Goal: Task Accomplishment & Management: Use online tool/utility

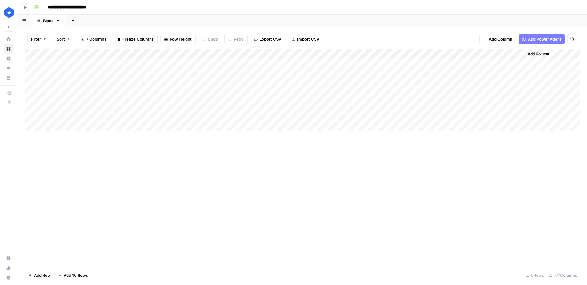
click at [326, 107] on div "Add Column" at bounding box center [302, 90] width 555 height 83
click at [375, 105] on div "Add Column" at bounding box center [302, 90] width 555 height 83
click at [373, 107] on div "Add Column" at bounding box center [302, 90] width 555 height 83
click at [368, 116] on div "Add Column" at bounding box center [302, 90] width 555 height 83
click at [373, 106] on div "Add Column" at bounding box center [302, 90] width 555 height 83
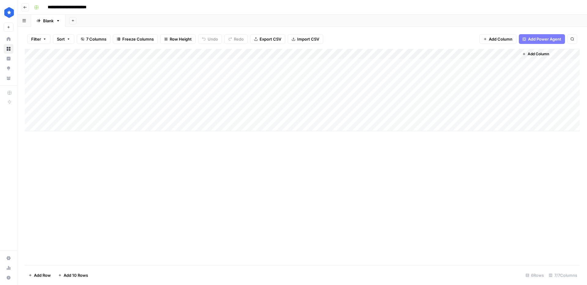
click at [398, 106] on div "Add Column" at bounding box center [302, 90] width 555 height 83
drag, startPoint x: 478, startPoint y: 103, endPoint x: 500, endPoint y: 104, distance: 22.6
click at [478, 103] on div "Add Column" at bounding box center [302, 90] width 555 height 83
click at [513, 105] on div "Add Column" at bounding box center [302, 90] width 555 height 83
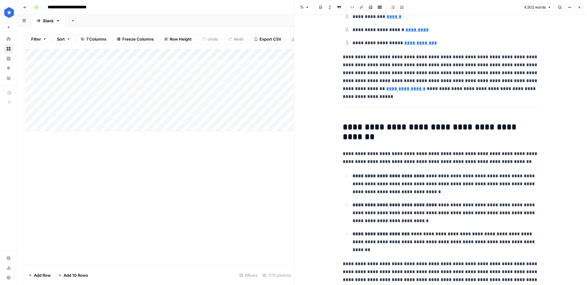
scroll to position [780, 0]
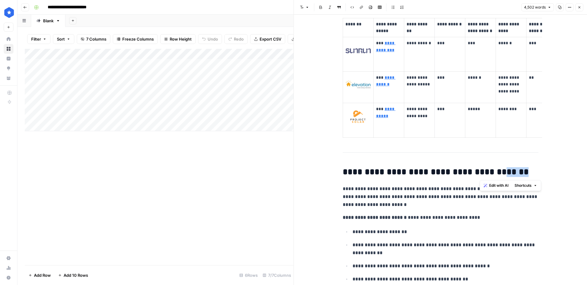
drag, startPoint x: 513, startPoint y: 173, endPoint x: 486, endPoint y: 171, distance: 27.6
click at [488, 170] on h2 "**********" at bounding box center [441, 172] width 196 height 10
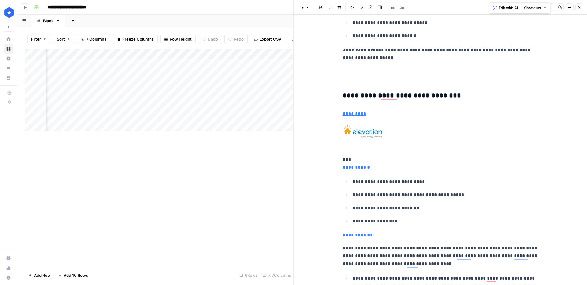
scroll to position [1965, 0]
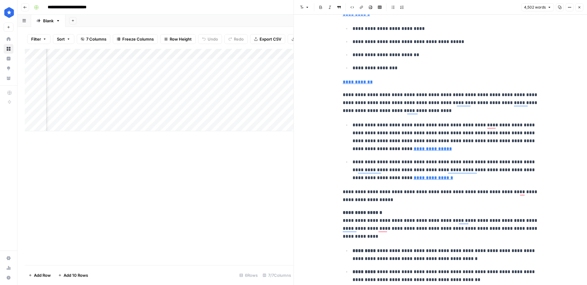
click at [502, 79] on p "**********" at bounding box center [441, 82] width 196 height 8
type input "n"
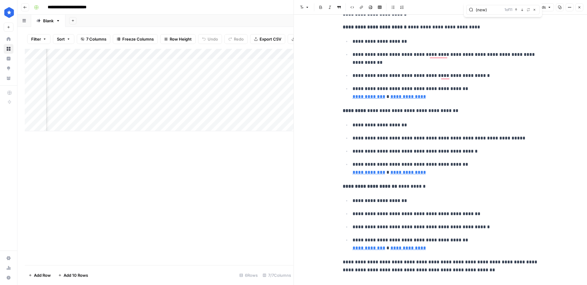
scroll to position [0, 0]
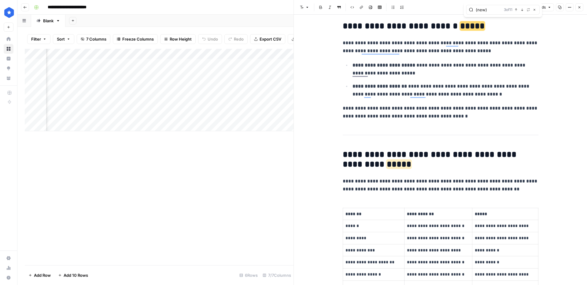
type input "I"
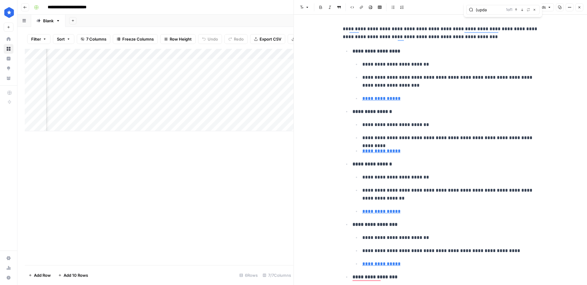
type input "(upda"
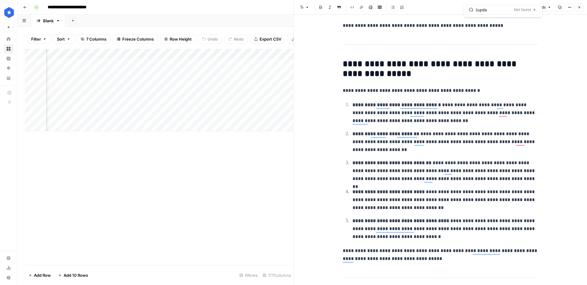
click at [482, 123] on p "**********" at bounding box center [445, 113] width 186 height 24
type input "(new)"
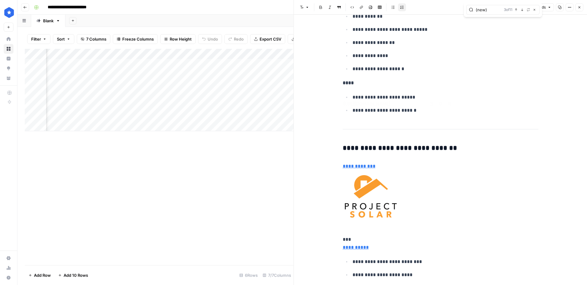
type input "[URL][DOMAIN_NAME]"
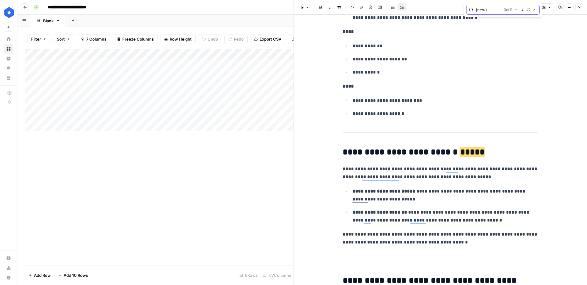
click at [516, 9] on icon "button" at bounding box center [515, 9] width 3 height 3
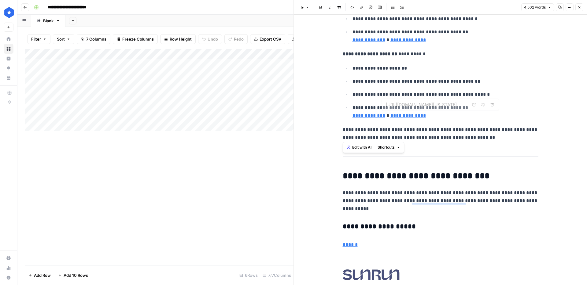
drag, startPoint x: 339, startPoint y: 29, endPoint x: 487, endPoint y: 141, distance: 185.5
copy div "**********"
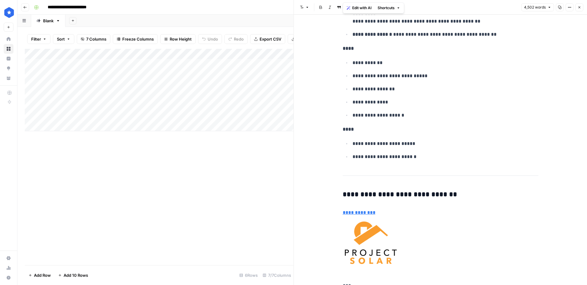
scroll to position [2235, 0]
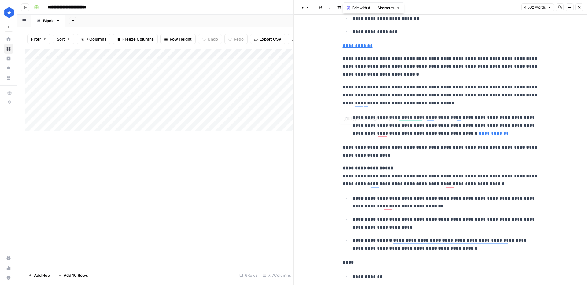
drag, startPoint x: 435, startPoint y: 161, endPoint x: 491, endPoint y: 68, distance: 108.2
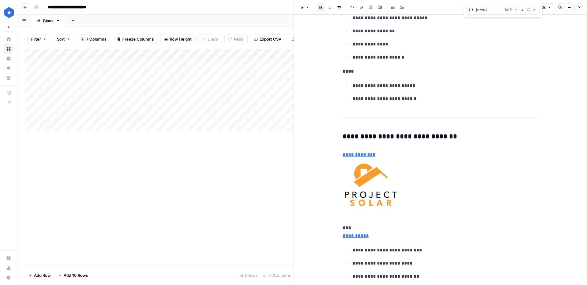
scroll to position [1649, 0]
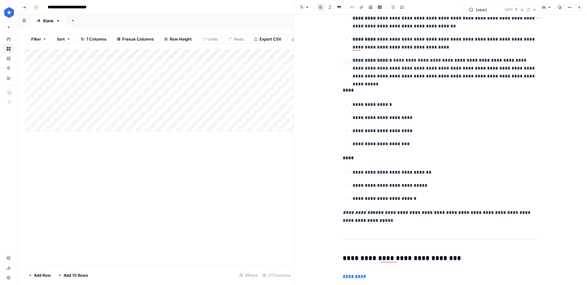
type input "[URL][DOMAIN_NAME]"
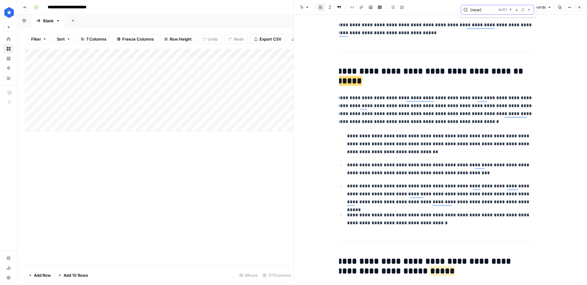
scroll to position [4121, 0]
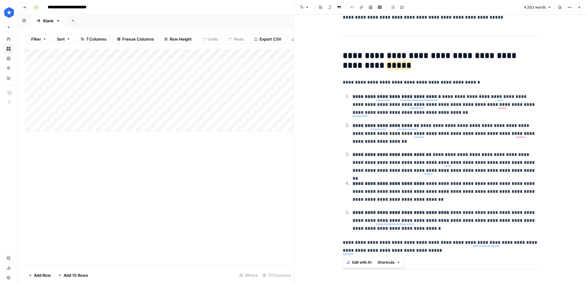
drag, startPoint x: 389, startPoint y: 95, endPoint x: 336, endPoint y: 48, distance: 71.0
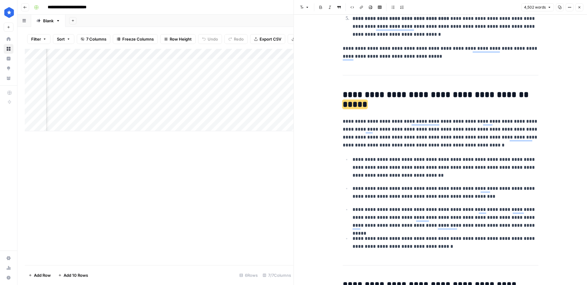
click at [581, 7] on span "Close" at bounding box center [581, 7] width 0 height 0
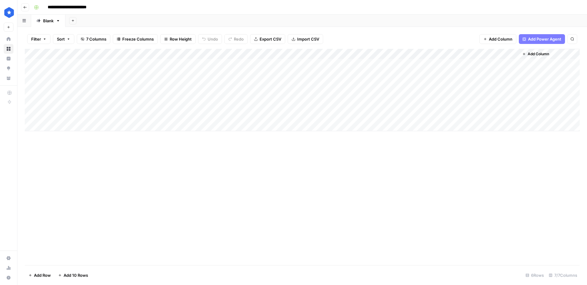
click at [541, 55] on span "Add Column" at bounding box center [538, 54] width 21 height 6
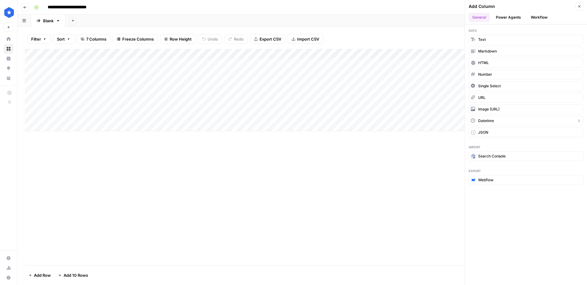
click at [504, 123] on button "Datetime" at bounding box center [526, 121] width 115 height 10
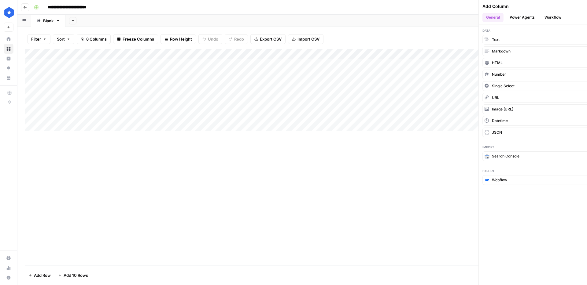
scroll to position [0, 28]
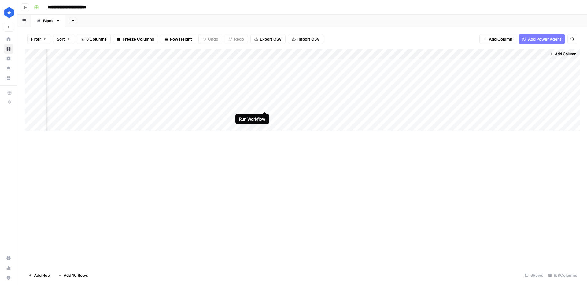
click at [265, 107] on div "Add Column" at bounding box center [302, 90] width 555 height 83
click at [541, 55] on div "Add Column" at bounding box center [302, 90] width 555 height 83
click at [363, 163] on div "Add Column" at bounding box center [302, 157] width 555 height 217
click at [510, 104] on div "Add Column" at bounding box center [302, 90] width 555 height 83
click at [509, 105] on div "Add Column" at bounding box center [302, 90] width 555 height 83
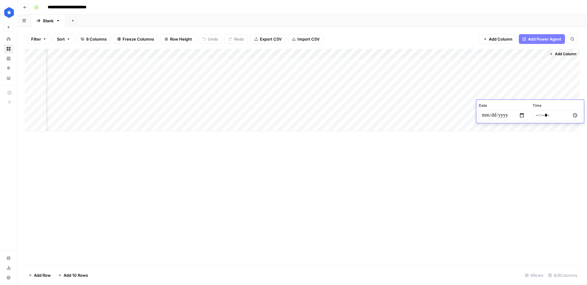
click at [509, 105] on span "Date" at bounding box center [503, 106] width 49 height 6
click at [517, 162] on div "Add Column" at bounding box center [302, 157] width 555 height 217
click at [516, 107] on div "Add Column" at bounding box center [302, 90] width 555 height 83
